Goal: Check status: Check status

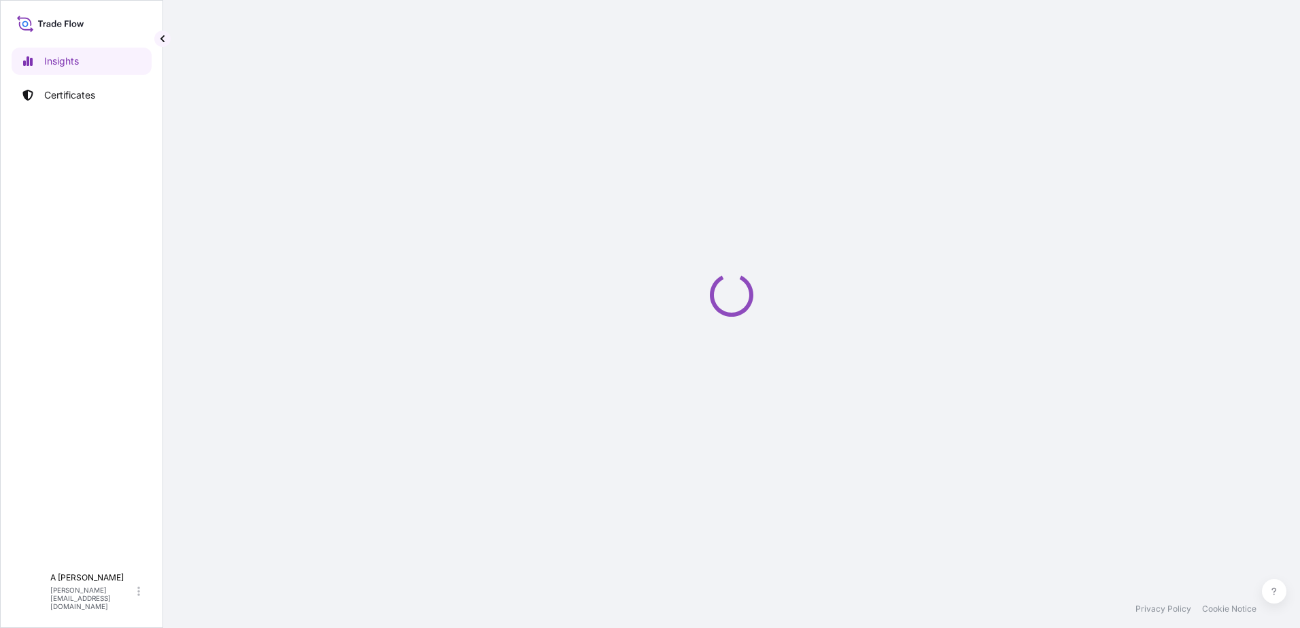
select select "2025"
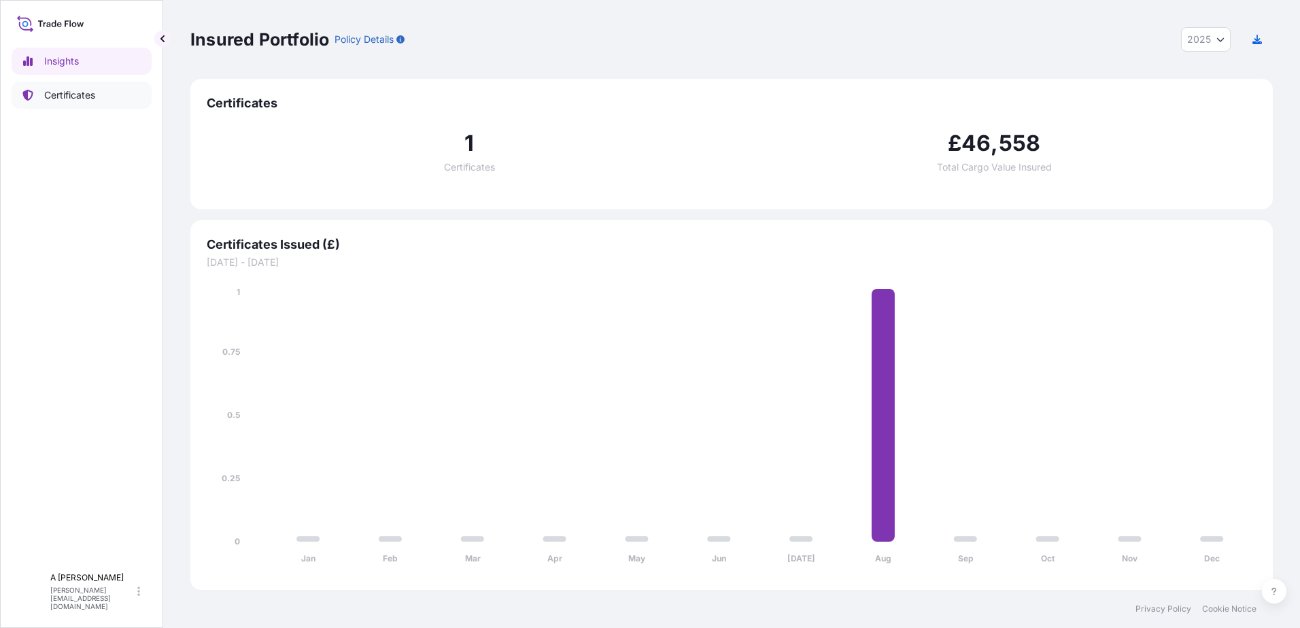
click at [73, 99] on p "Certificates" at bounding box center [69, 95] width 51 height 14
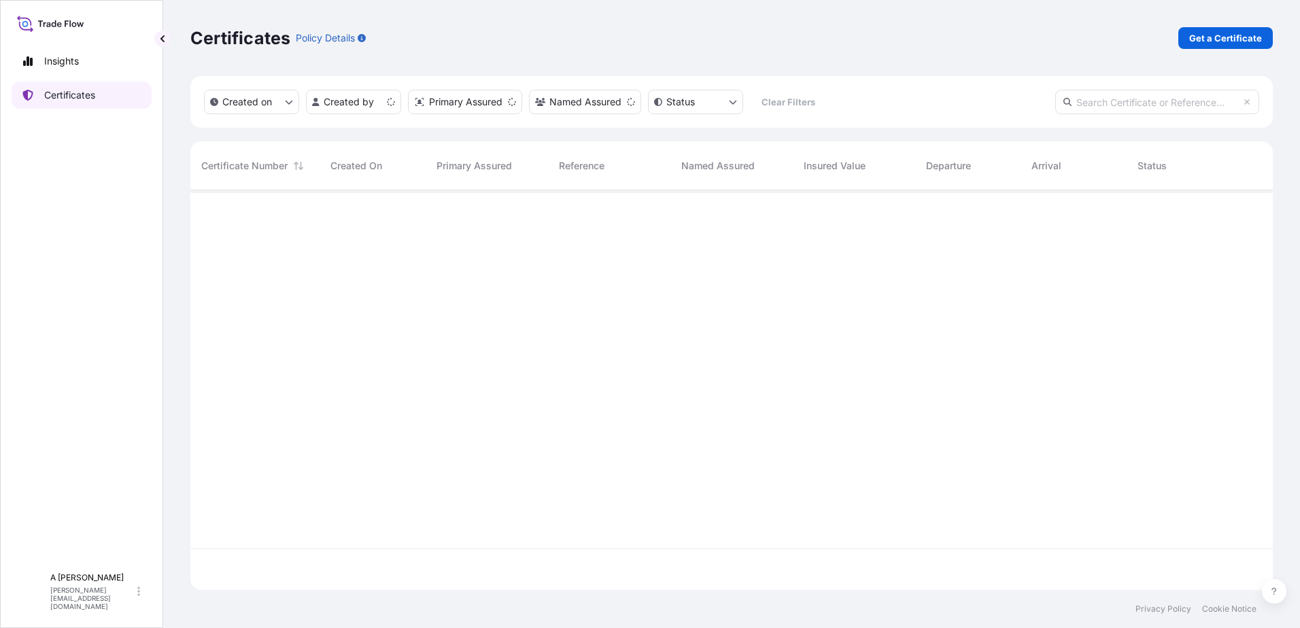
scroll to position [397, 1072]
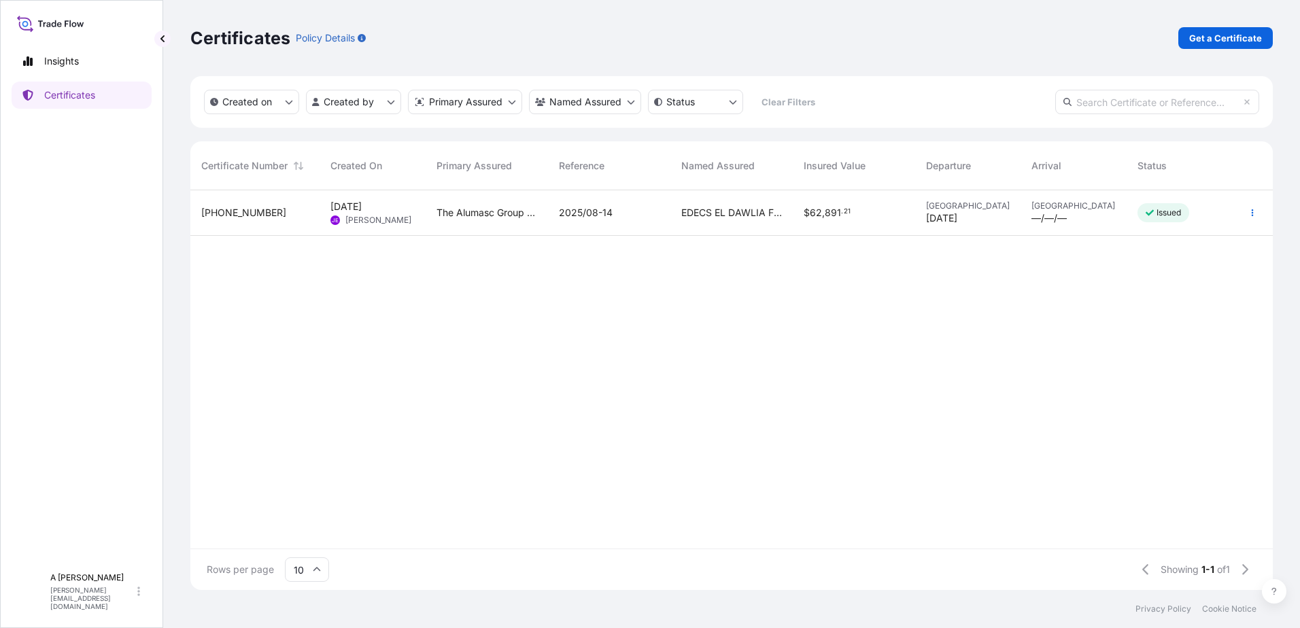
drag, startPoint x: 1270, startPoint y: 0, endPoint x: 828, endPoint y: 450, distance: 630.9
click at [775, 438] on div "[PHONE_NUMBER] [DATE] JE [PERSON_NAME] The Alumasc Group Plc 2025/08-14 EDECS E…" at bounding box center [731, 369] width 1083 height 358
